Goal: Obtain resource: Obtain resource

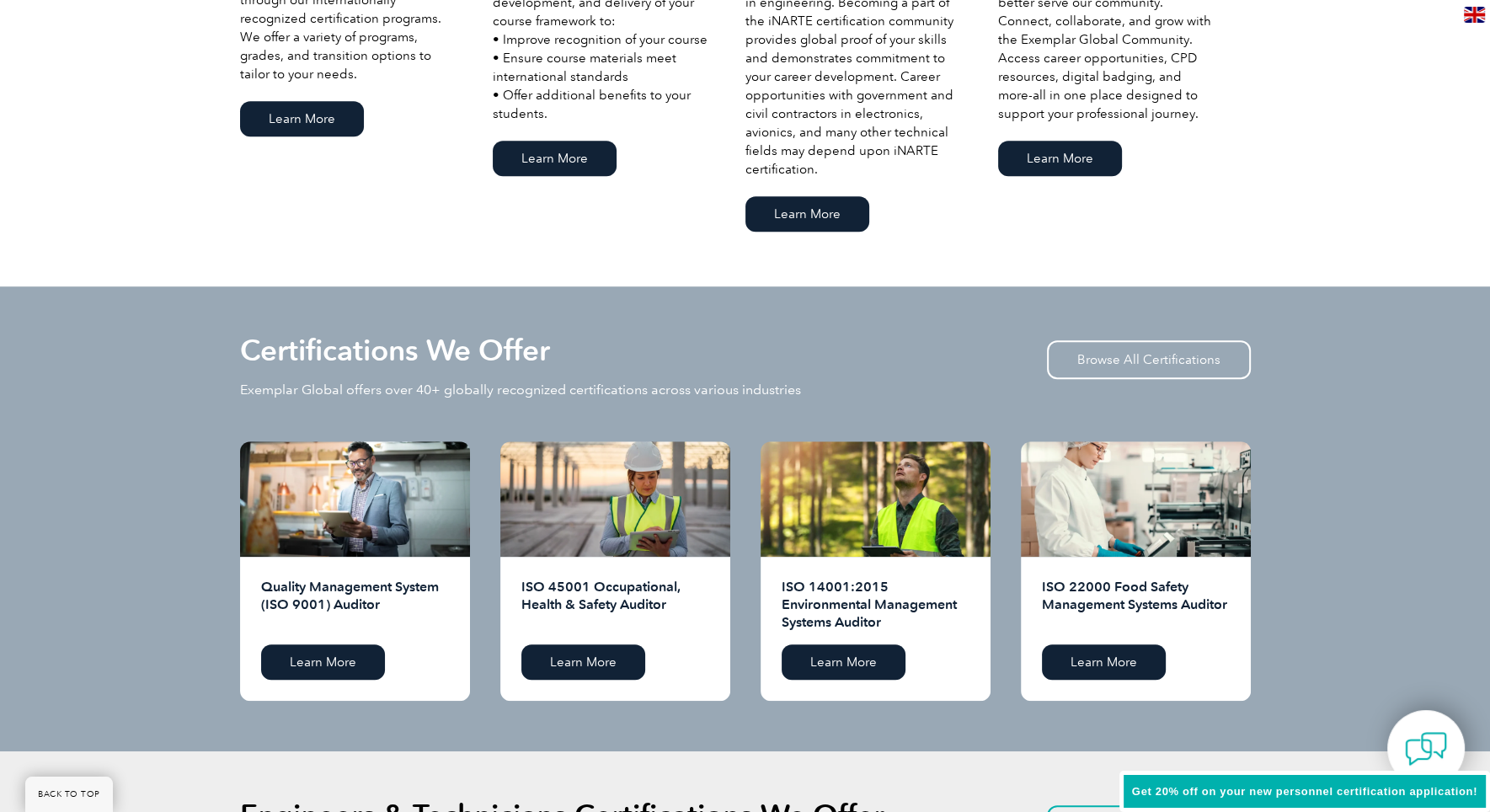
scroll to position [1431, 0]
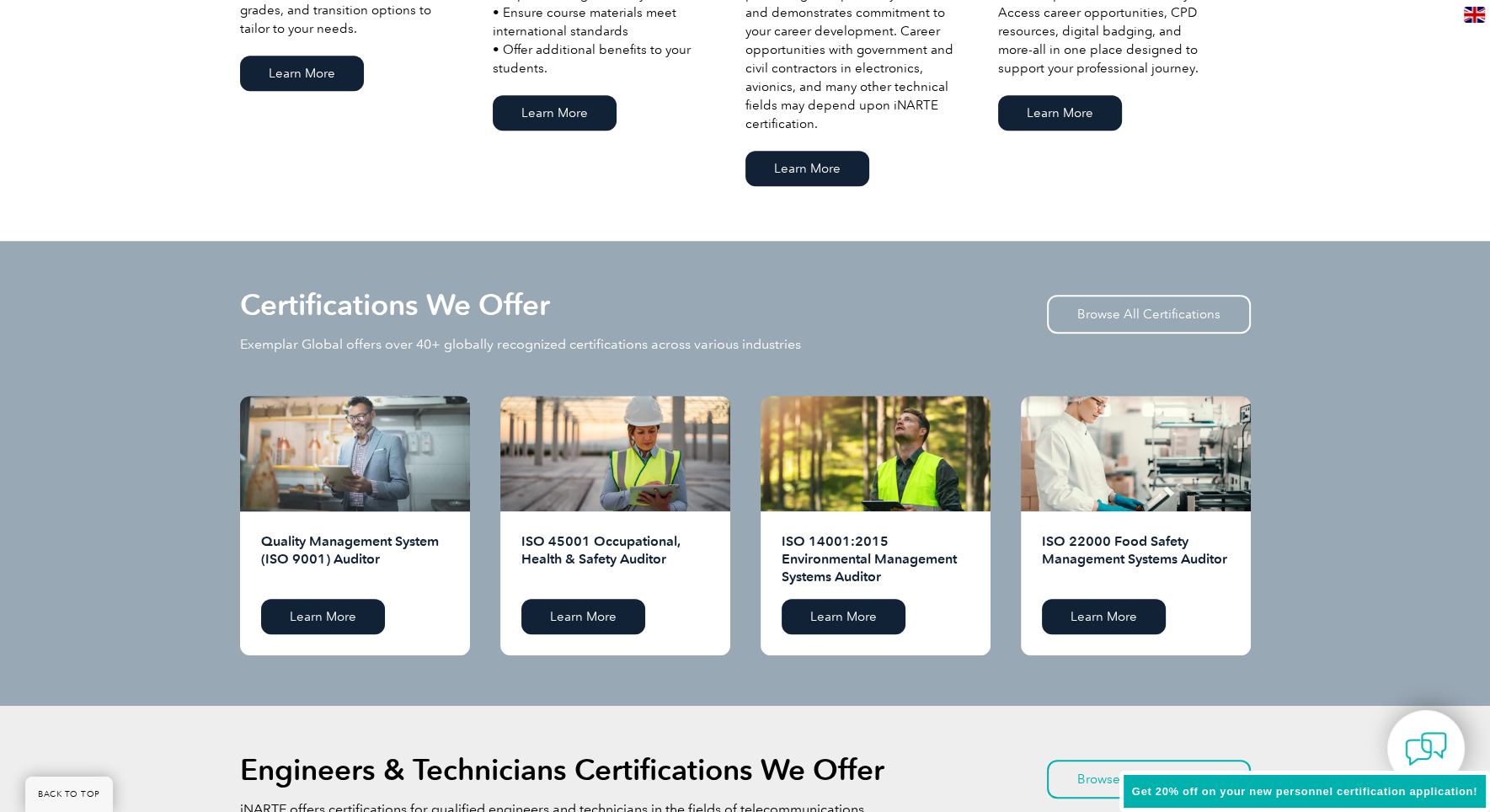
click at [360, 411] on div at bounding box center [355, 453] width 230 height 115
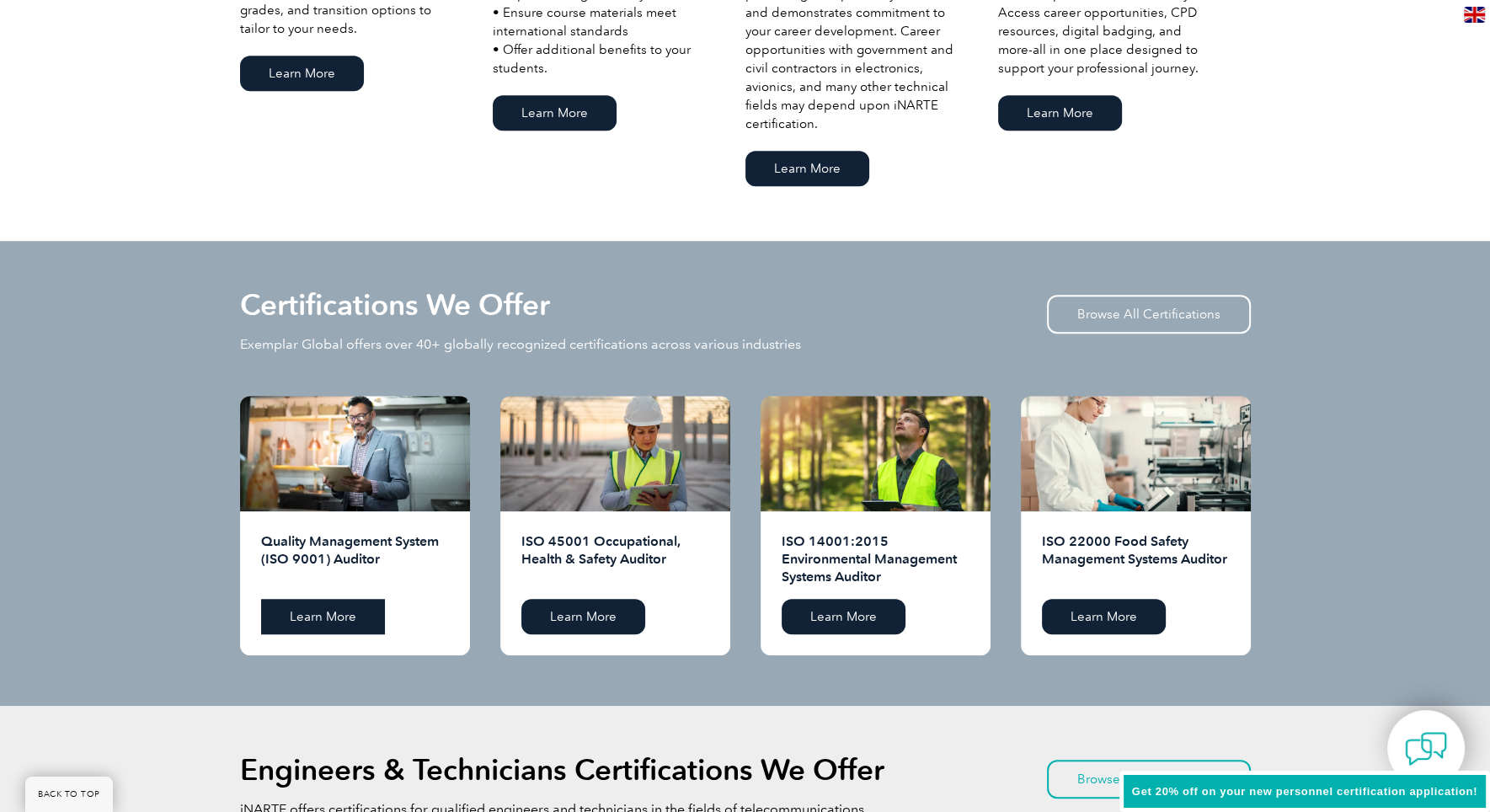
click at [309, 630] on link "Learn More" at bounding box center [323, 617] width 124 height 35
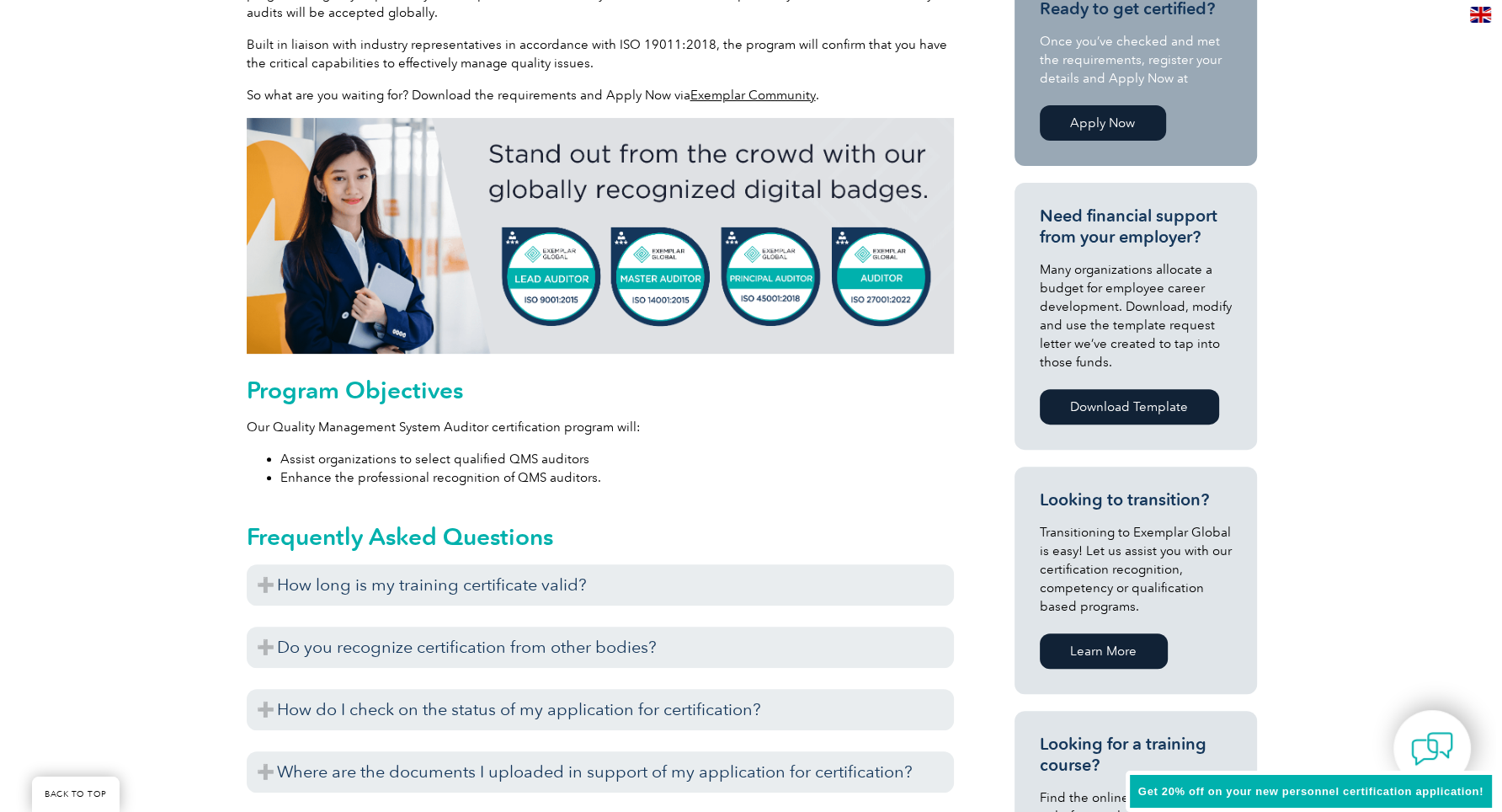
scroll to position [320, 0]
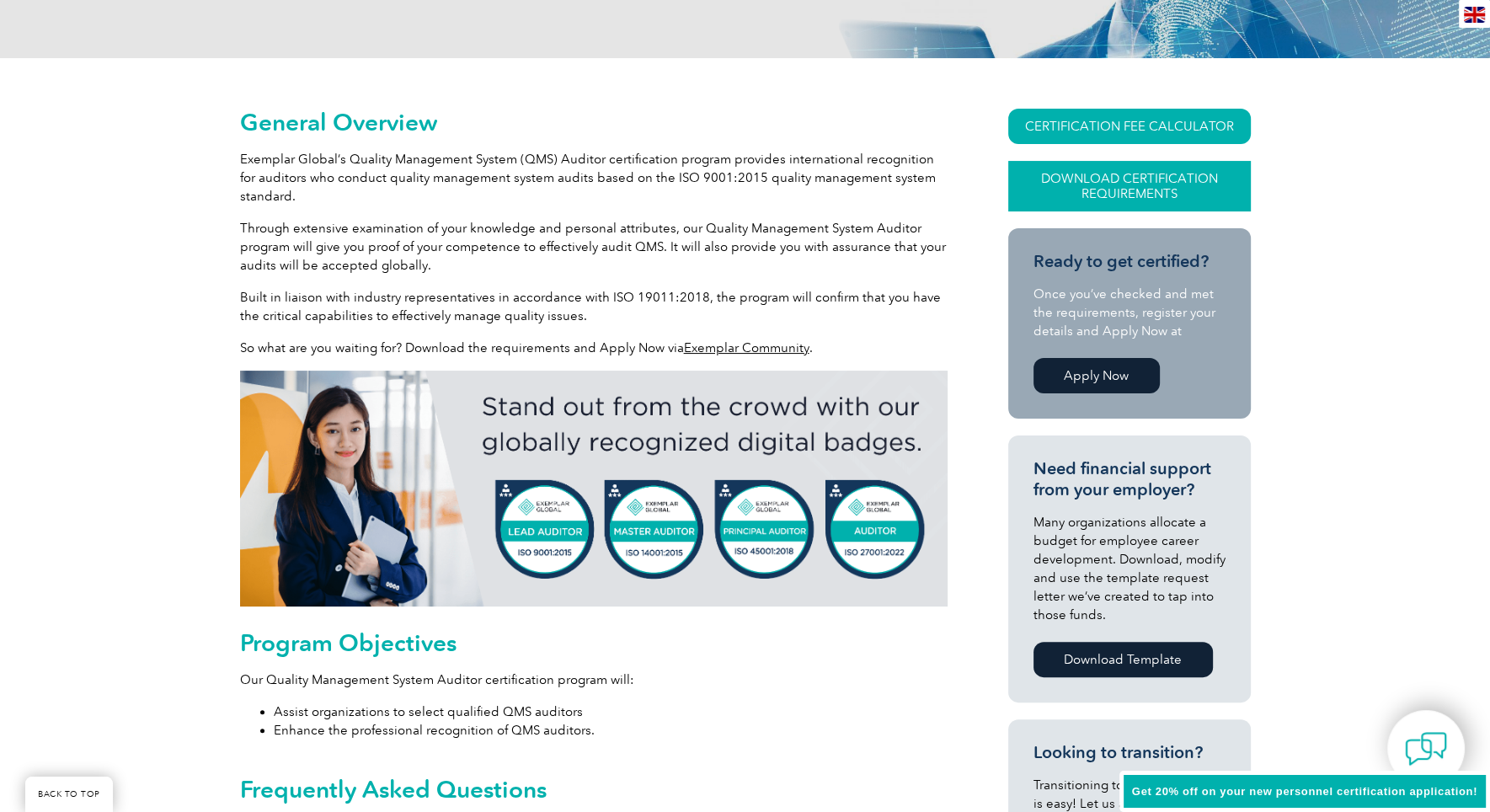
click at [1177, 190] on link "Download Certification Requirements" at bounding box center [1129, 186] width 242 height 50
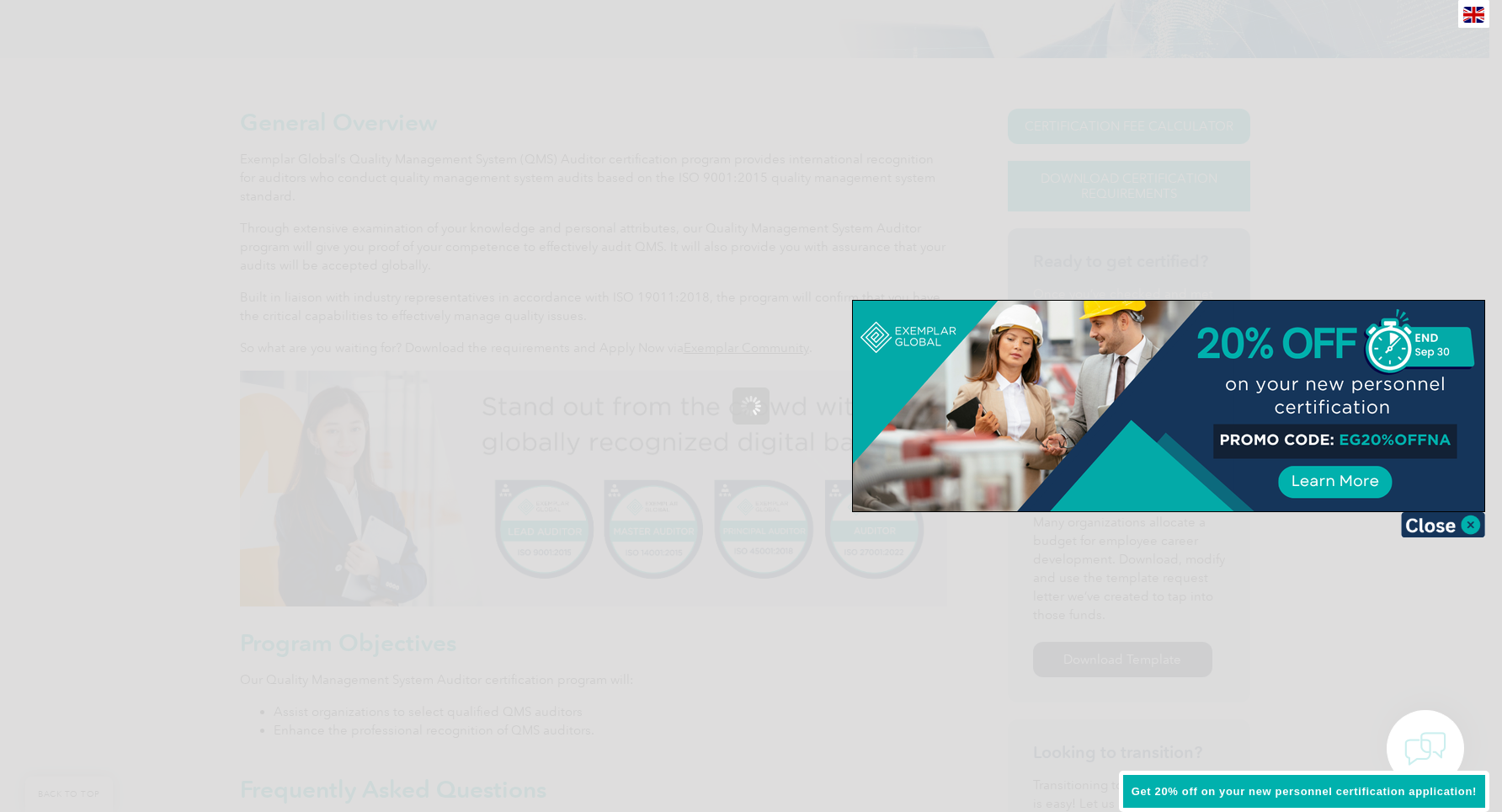
scroll to position [0, 0]
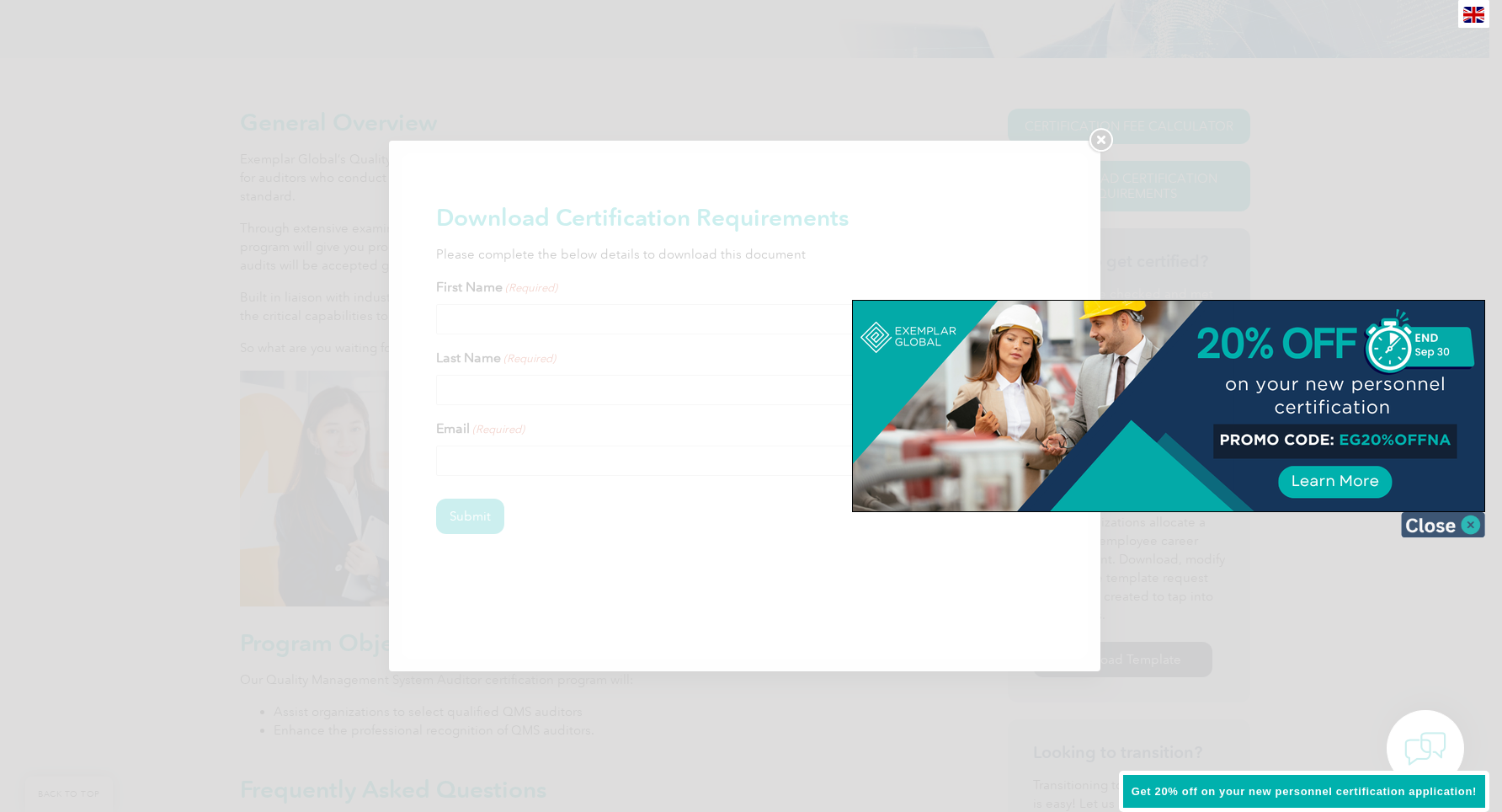
click at [1467, 520] on img at bounding box center [1443, 525] width 84 height 26
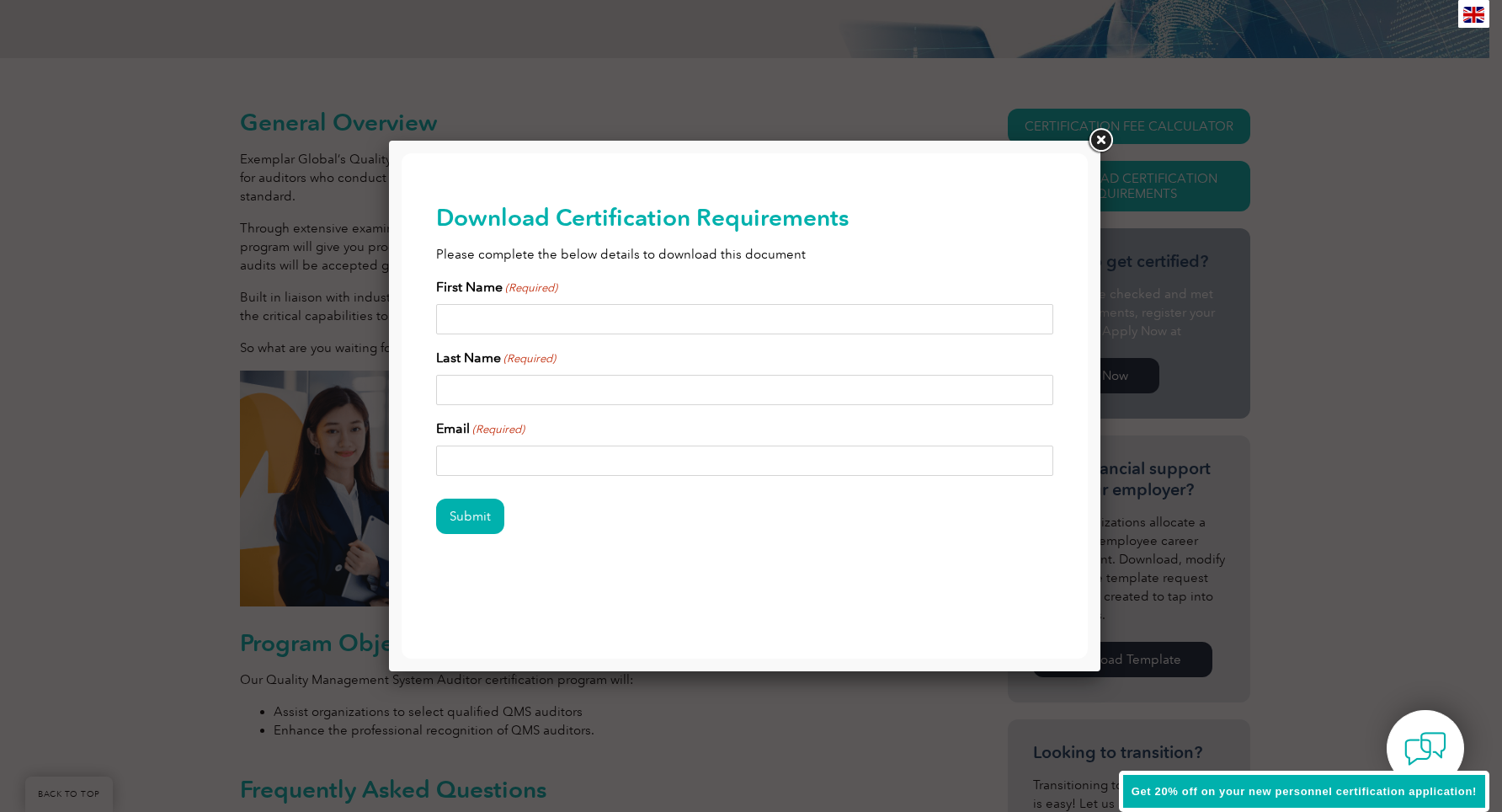
click at [628, 306] on input "First Name (Required)" at bounding box center [745, 319] width 618 height 30
type input "THIÊN"
type input "Nguyễn Anh"
type input "thiensoai3939@gmail.com"
click at [464, 511] on input "Submit" at bounding box center [470, 516] width 68 height 35
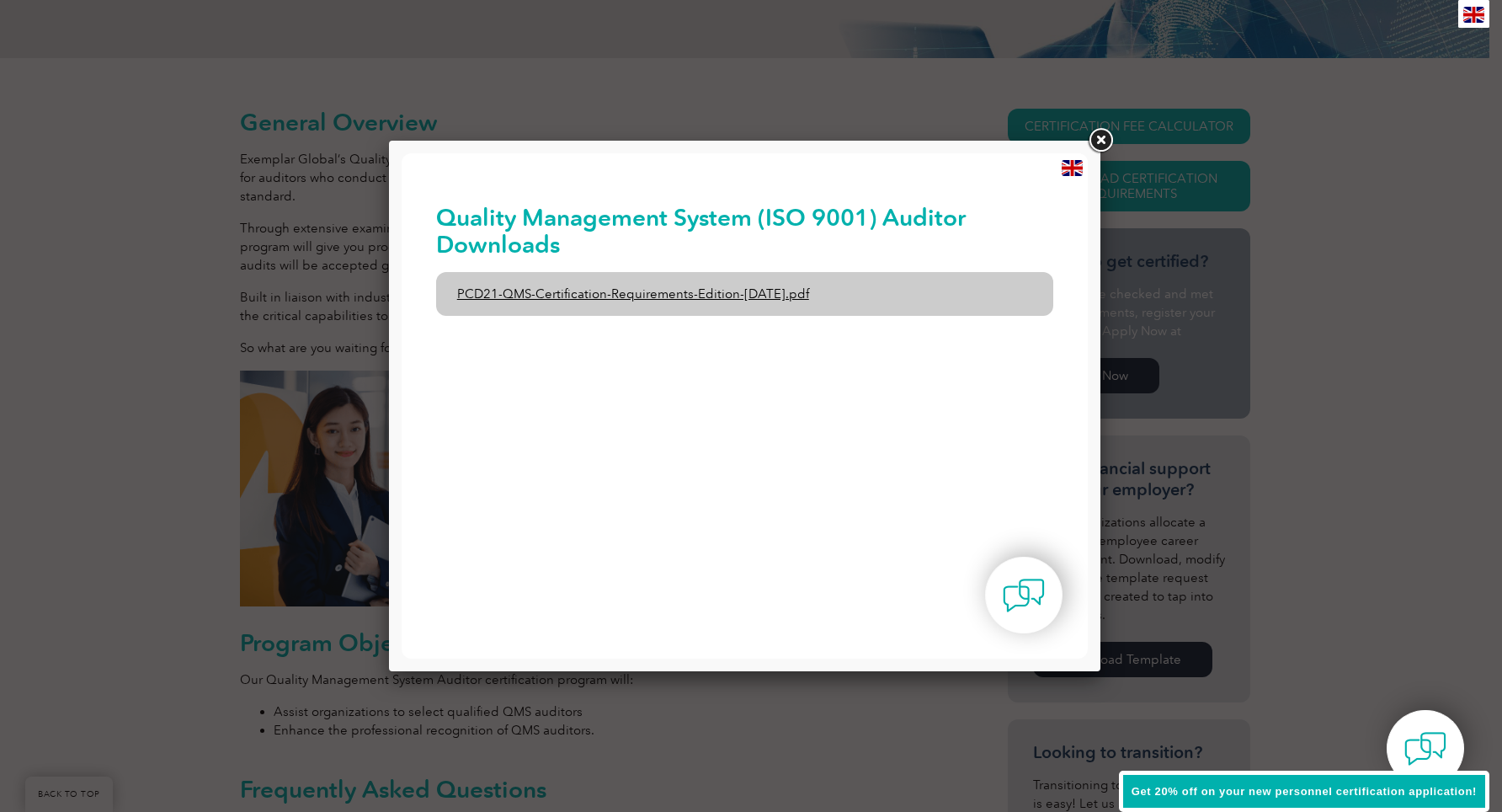
click at [671, 303] on link "PCD21-QMS-Certification-Requirements-Edition-2-April-2022.pdf" at bounding box center [745, 293] width 618 height 43
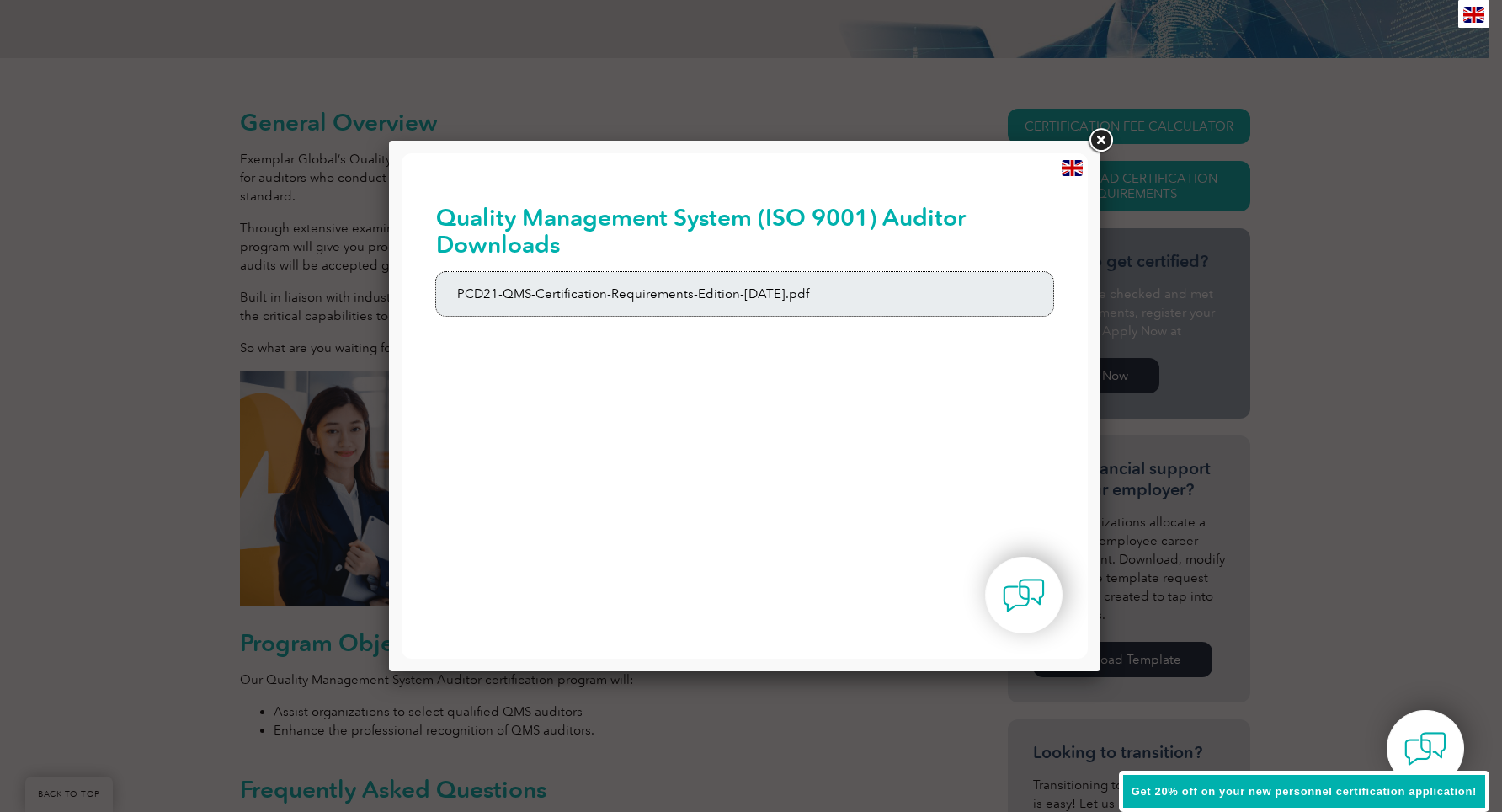
click at [1310, 138] on div at bounding box center [751, 406] width 1502 height 812
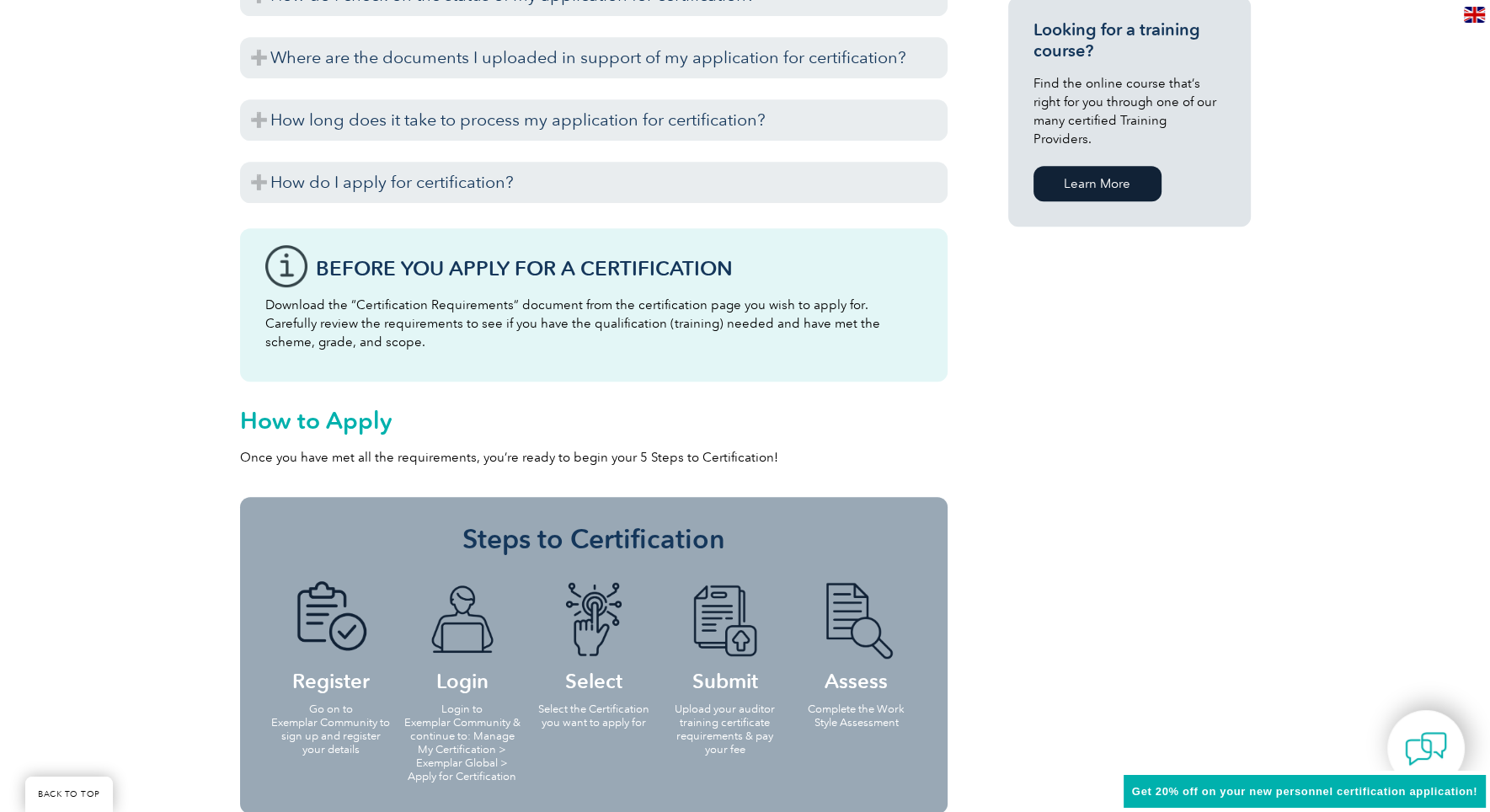
scroll to position [1414, 0]
